Goal: Task Accomplishment & Management: Manage account settings

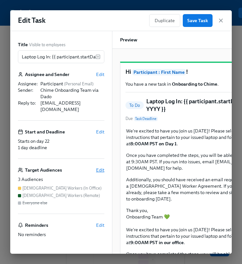
click at [99, 167] on span "Edit" at bounding box center [100, 170] width 8 height 6
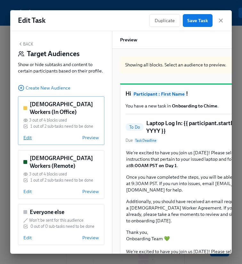
click at [28, 137] on span "Edit" at bounding box center [27, 137] width 8 height 6
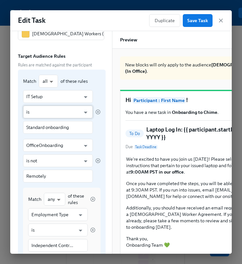
scroll to position [42, 0]
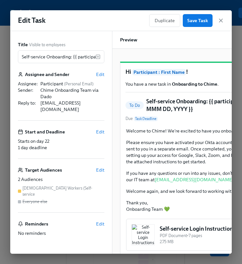
click at [101, 157] on div "Title Visible to employees Self-service Onboarding: {{ participant.startDate | …" at bounding box center [61, 142] width 87 height 203
click at [101, 167] on span "Edit" at bounding box center [100, 170] width 8 height 6
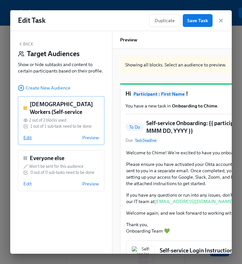
click at [25, 139] on span "Edit" at bounding box center [27, 137] width 8 height 6
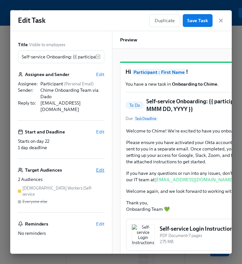
click at [100, 167] on span "Edit" at bounding box center [100, 170] width 8 height 6
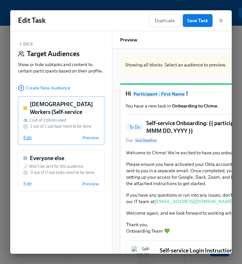
click at [28, 140] on span "Edit" at bounding box center [27, 137] width 8 height 6
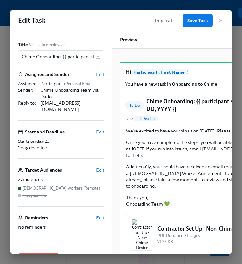
click at [100, 167] on span "Edit" at bounding box center [100, 170] width 8 height 6
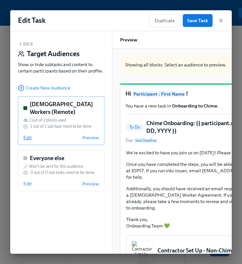
click at [29, 138] on span "Edit" at bounding box center [27, 137] width 8 height 6
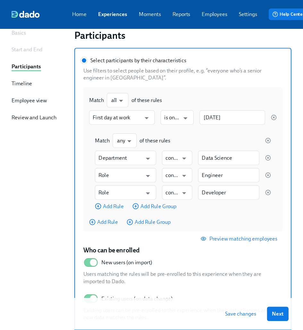
scroll to position [50, 0]
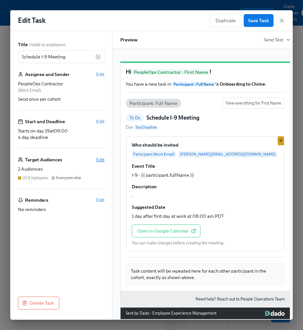
click at [103, 161] on span "Edit" at bounding box center [100, 159] width 8 height 6
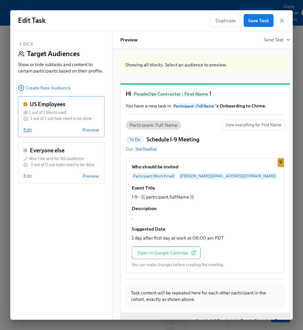
click at [25, 128] on span "Edit" at bounding box center [27, 130] width 8 height 6
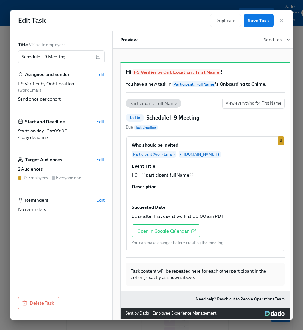
click at [99, 159] on span "Edit" at bounding box center [100, 159] width 8 height 6
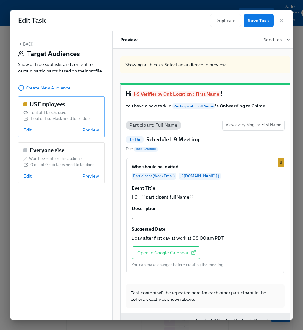
click at [24, 129] on span "Edit" at bounding box center [27, 130] width 8 height 6
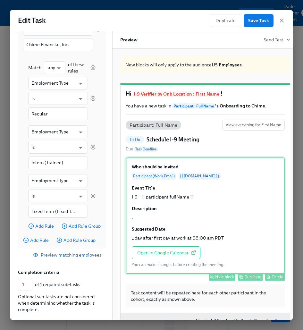
scroll to position [169, 0]
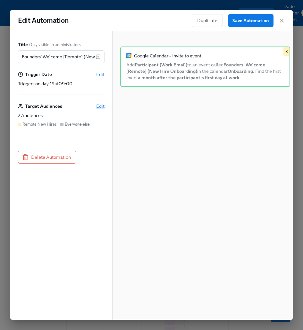
click at [99, 106] on span "Edit" at bounding box center [100, 106] width 8 height 6
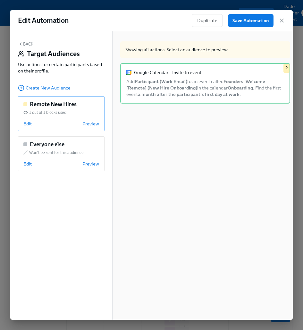
click at [27, 123] on span "Edit" at bounding box center [27, 124] width 8 height 6
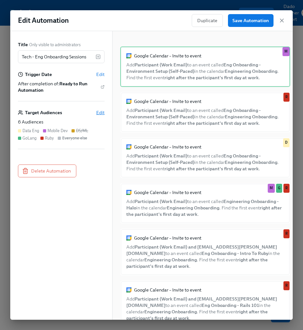
click at [98, 114] on span "Edit" at bounding box center [100, 112] width 8 height 6
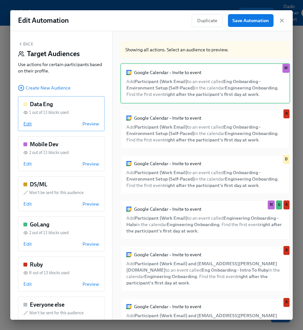
click at [29, 125] on span "Edit" at bounding box center [27, 124] width 8 height 6
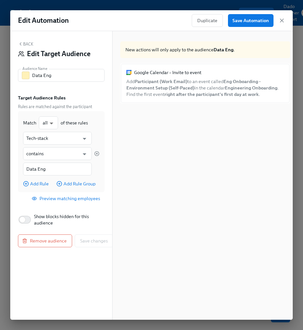
click at [26, 45] on button "Back" at bounding box center [25, 43] width 15 height 5
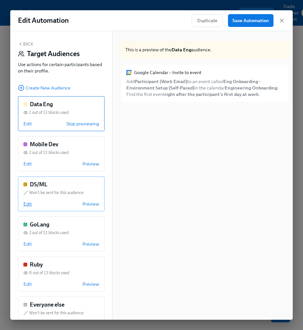
click at [29, 205] on span "Edit" at bounding box center [27, 204] width 8 height 6
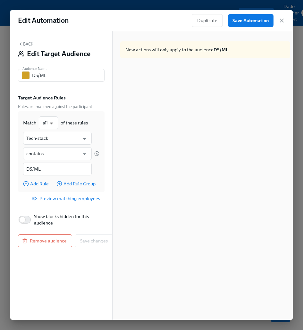
click at [27, 42] on button "Back" at bounding box center [25, 43] width 15 height 5
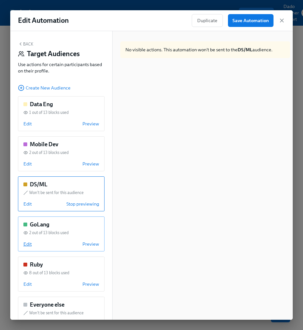
click at [30, 242] on span "Edit" at bounding box center [27, 244] width 8 height 6
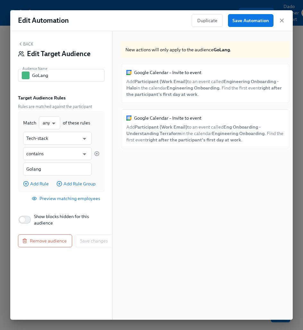
click at [26, 45] on button "Back" at bounding box center [25, 43] width 15 height 5
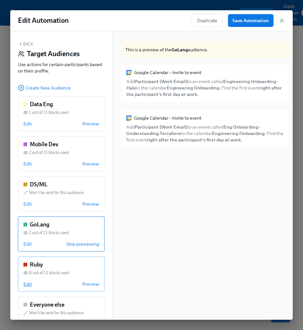
click at [26, 281] on span "Edit" at bounding box center [27, 284] width 8 height 6
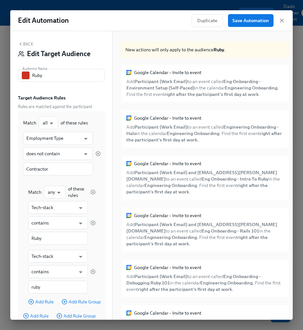
click at [29, 43] on button "Back" at bounding box center [25, 43] width 15 height 5
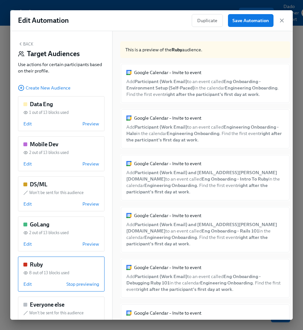
scroll to position [21, 0]
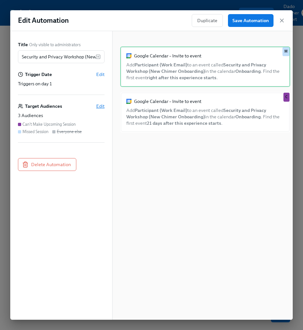
click at [98, 106] on span "Edit" at bounding box center [100, 106] width 8 height 6
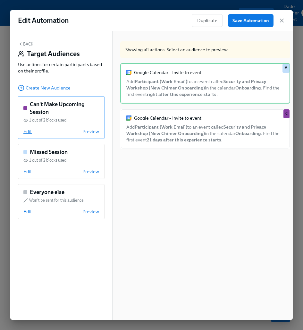
click at [28, 130] on span "Edit" at bounding box center [27, 131] width 8 height 6
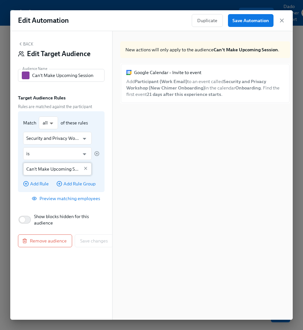
click at [49, 171] on input "Can't Make Upcoming Session" at bounding box center [52, 169] width 53 height 13
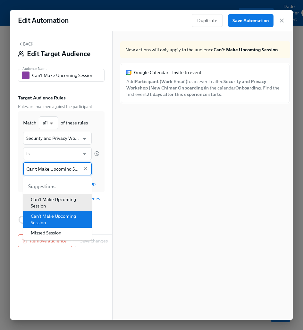
click at [53, 217] on li "Can't Make Upcoming Session" at bounding box center [57, 219] width 69 height 17
type input "Can't Make Upcoming Session"
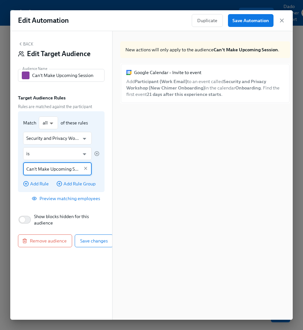
click at [41, 162] on div "Security and Privacy Workshop – reschedule reason ​ is ​ Can't Make Upcoming Se…" at bounding box center [57, 154] width 69 height 44
click at [41, 166] on input "Can't Make Upcoming Session" at bounding box center [52, 169] width 53 height 13
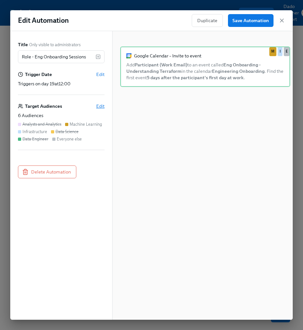
click at [100, 106] on span "Edit" at bounding box center [100, 106] width 8 height 6
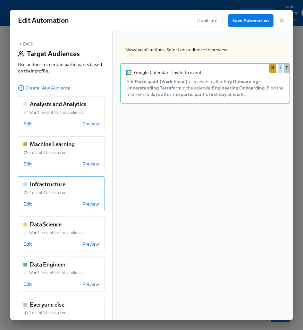
click at [25, 204] on span "Edit" at bounding box center [27, 204] width 8 height 6
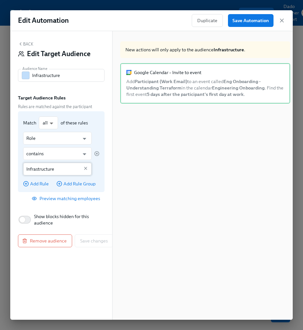
click at [80, 168] on div "Infrastructure ​" at bounding box center [57, 169] width 69 height 13
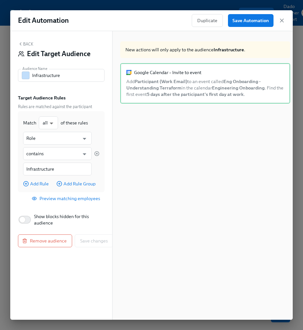
click at [30, 44] on button "Back" at bounding box center [25, 43] width 15 height 5
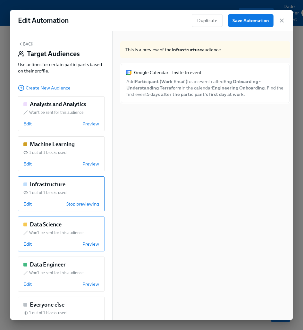
click at [25, 243] on span "Edit" at bounding box center [27, 244] width 8 height 6
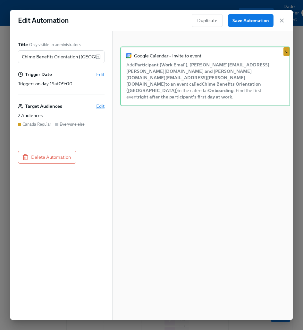
click at [103, 108] on span "Edit" at bounding box center [100, 106] width 8 height 6
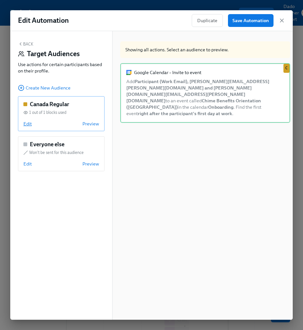
click at [28, 122] on span "Edit" at bounding box center [27, 124] width 8 height 6
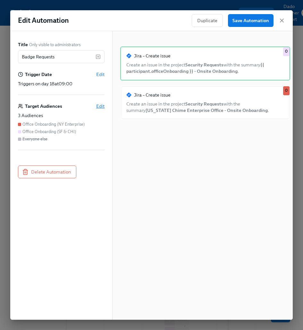
click at [102, 103] on span "Edit" at bounding box center [100, 106] width 8 height 6
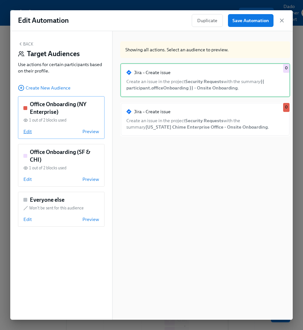
click at [29, 131] on span "Edit" at bounding box center [27, 131] width 8 height 6
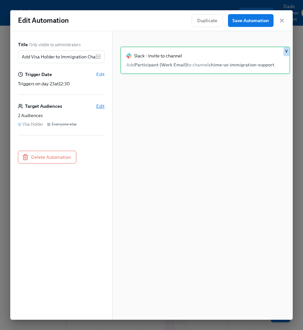
click at [100, 104] on span "Edit" at bounding box center [100, 106] width 8 height 6
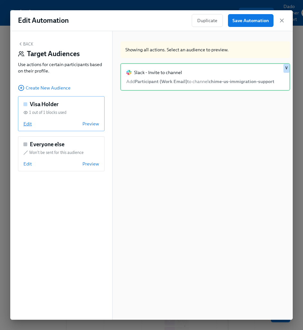
click at [26, 121] on span "Edit" at bounding box center [27, 124] width 8 height 6
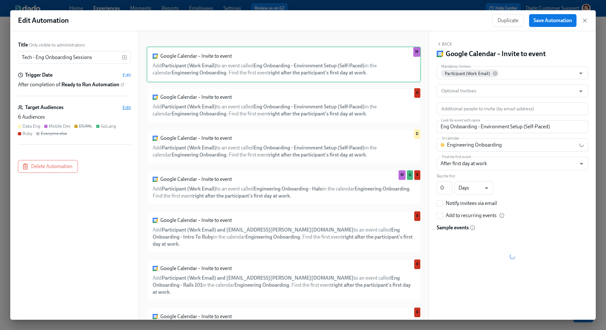
click at [125, 108] on span "Edit" at bounding box center [126, 107] width 8 height 6
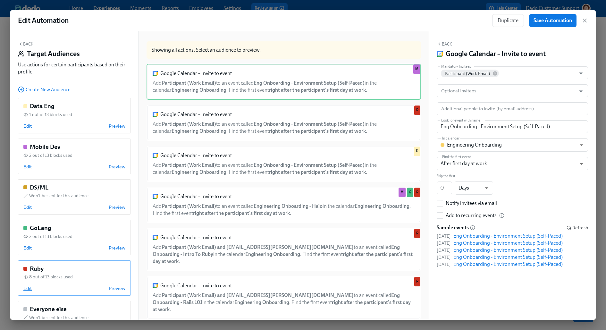
click at [29, 288] on span "Edit" at bounding box center [27, 288] width 8 height 6
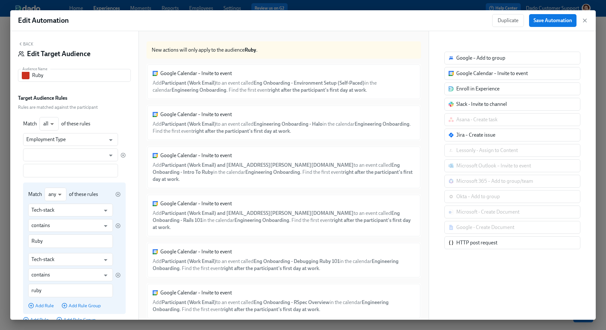
scroll to position [58, 0]
